Goal: Task Accomplishment & Management: Use online tool/utility

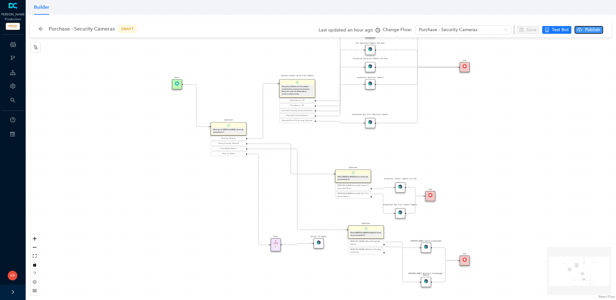
click at [591, 29] on span "Publish" at bounding box center [593, 29] width 16 height 7
click at [610, 55] on span "Yes" at bounding box center [607, 54] width 7 height 7
click at [41, 29] on icon "arrow-left" at bounding box center [41, 29] width 4 height 4
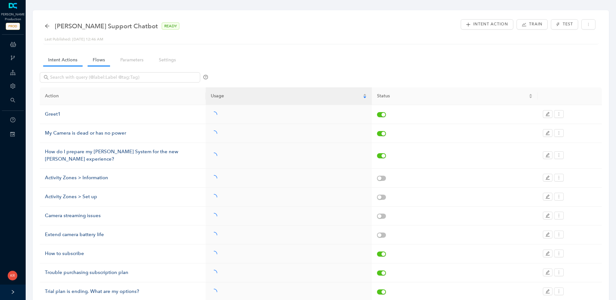
click at [98, 57] on link "Flows" at bounding box center [99, 60] width 22 height 12
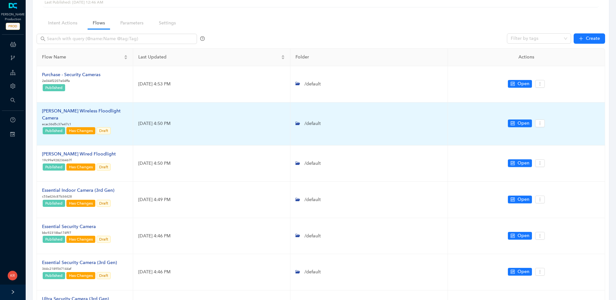
scroll to position [43, 0]
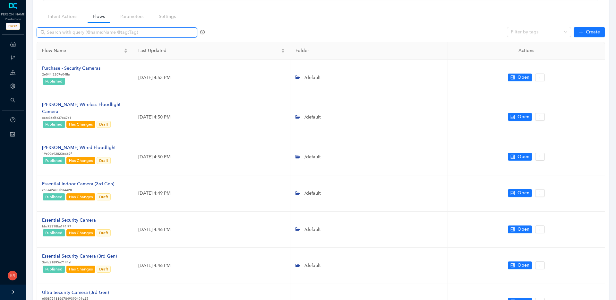
click at [94, 31] on input "text" at bounding box center [117, 32] width 141 height 7
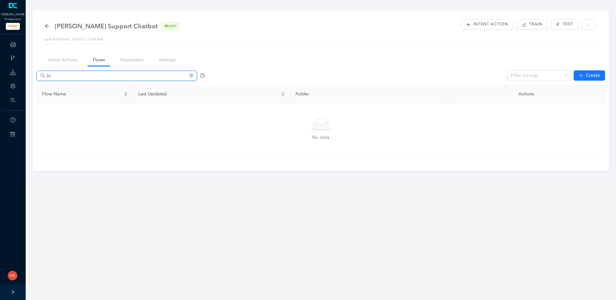
type input "["
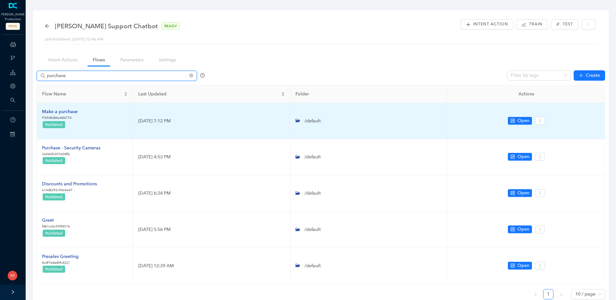
type input "purchase"
click at [64, 111] on div "Make a purchase" at bounding box center [60, 111] width 36 height 7
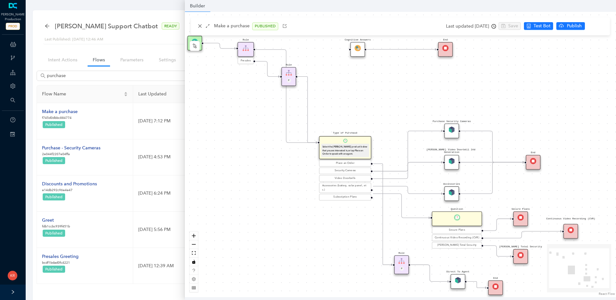
drag, startPoint x: 232, startPoint y: 132, endPoint x: 236, endPoint y: 128, distance: 5.0
click at [236, 128] on div "Rule P Start Type of Purchase Select the [PERSON_NAME] product below that you a…" at bounding box center [400, 154] width 431 height 285
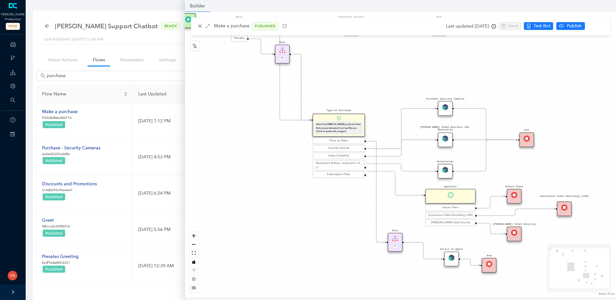
drag, startPoint x: 240, startPoint y: 135, endPoint x: 233, endPoint y: 112, distance: 23.4
click at [233, 112] on div "Rule P Start Type of Purchase Select the [PERSON_NAME] product below that you a…" at bounding box center [400, 154] width 431 height 285
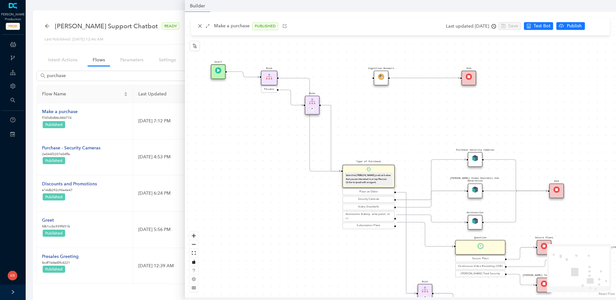
drag, startPoint x: 233, startPoint y: 112, endPoint x: 265, endPoint y: 167, distance: 63.9
click at [265, 167] on div "Rule P Start Type of Purchase Select the [PERSON_NAME] product below that you a…" at bounding box center [400, 154] width 431 height 285
